Goal: Task Accomplishment & Management: Use online tool/utility

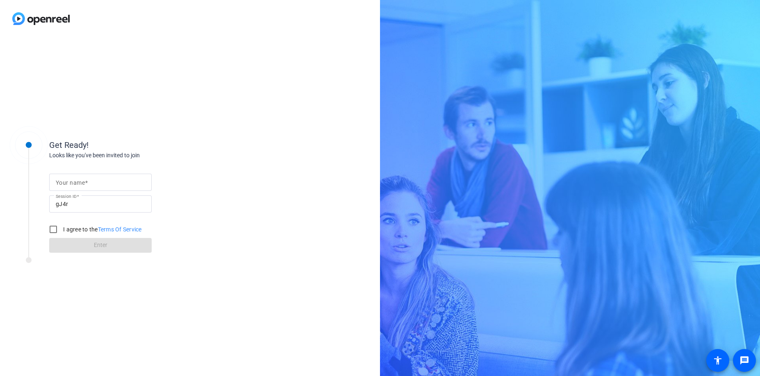
click at [77, 182] on mat-label "Your name" at bounding box center [70, 183] width 29 height 7
click at [77, 182] on input "Your name" at bounding box center [100, 183] width 89 height 10
type input "[PERSON_NAME]"
click at [52, 230] on input "I agree to the Terms Of Service" at bounding box center [53, 229] width 16 height 16
checkbox input "true"
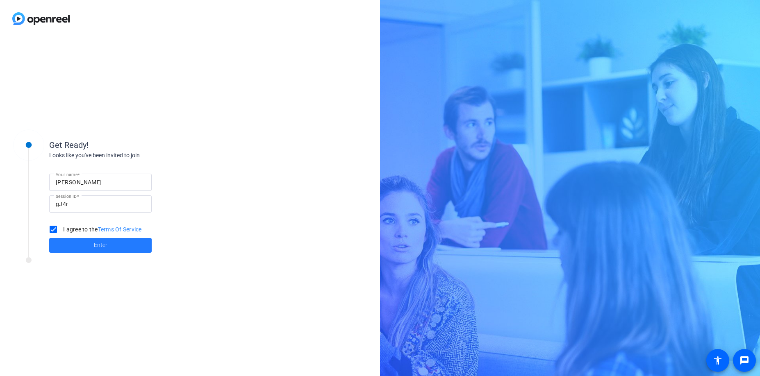
click at [109, 246] on span at bounding box center [100, 246] width 103 height 20
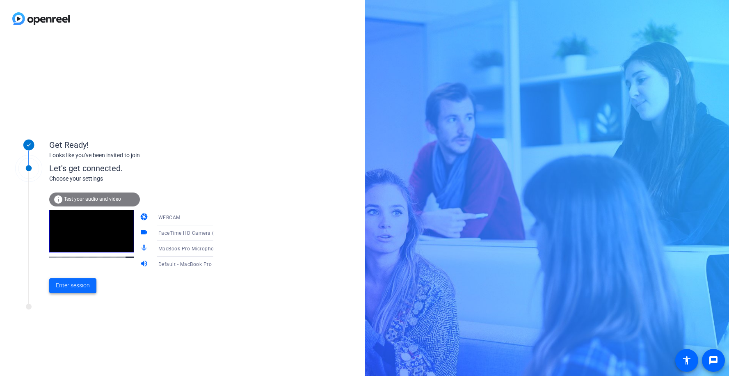
click at [54, 284] on span at bounding box center [72, 286] width 47 height 20
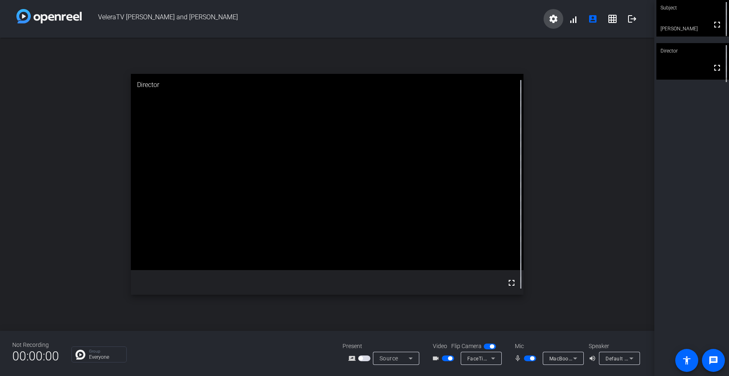
click at [553, 23] on mat-icon "settings" at bounding box center [553, 19] width 10 height 10
click at [524, 14] on div at bounding box center [364, 188] width 729 height 376
click at [493, 358] on icon at bounding box center [493, 358] width 10 height 10
click at [572, 359] on div at bounding box center [364, 188] width 729 height 376
click at [573, 359] on icon at bounding box center [575, 358] width 10 height 10
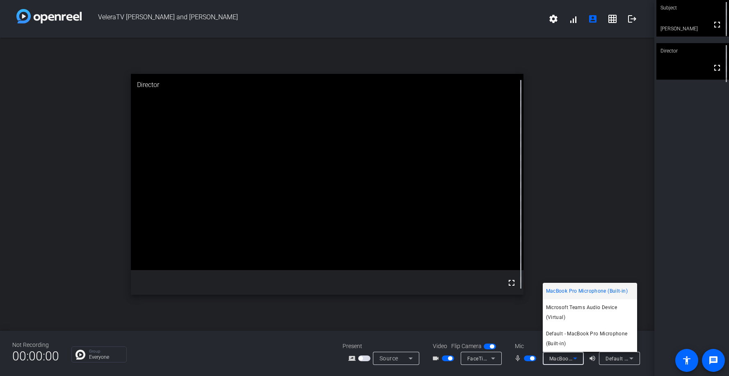
click at [656, 319] on div at bounding box center [364, 188] width 729 height 376
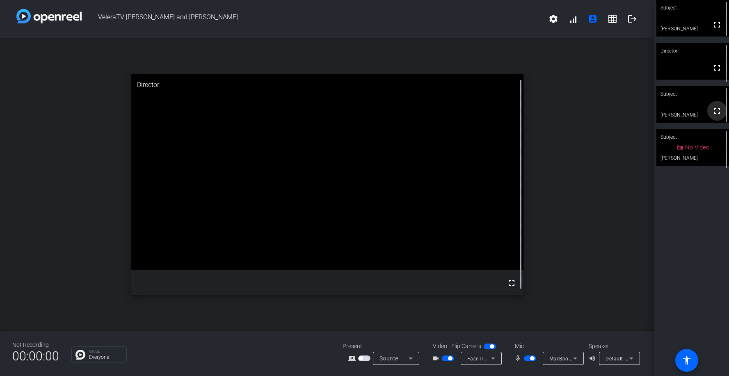
click at [714, 112] on mat-icon "fullscreen" at bounding box center [717, 111] width 10 height 10
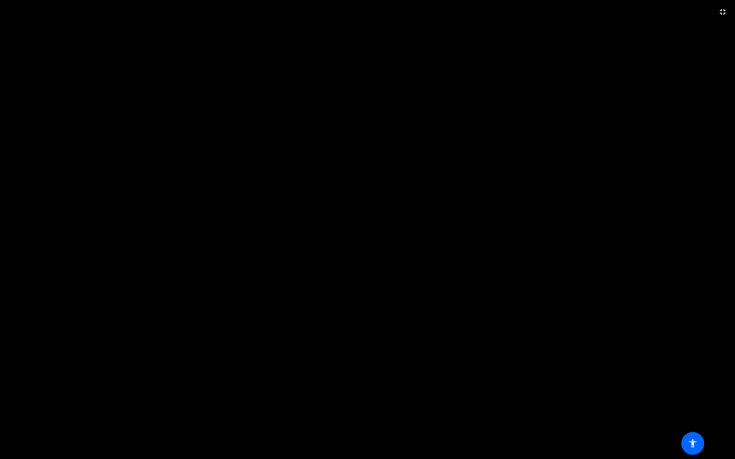
click at [524, 342] on video at bounding box center [367, 229] width 735 height 459
click at [723, 12] on mat-icon "fullscreen_exit" at bounding box center [723, 12] width 10 height 10
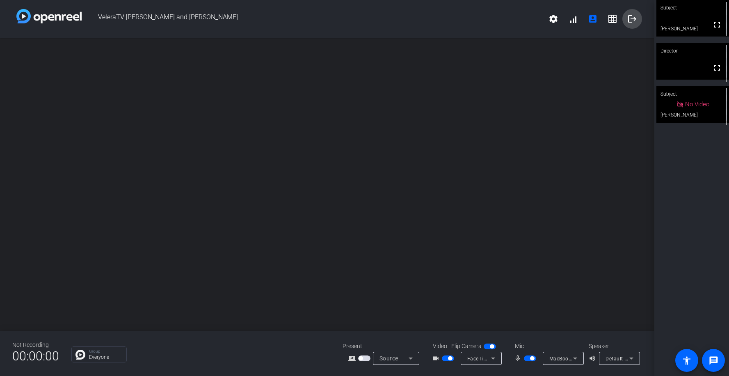
click at [633, 20] on mat-icon "logout" at bounding box center [632, 19] width 10 height 10
